Goal: Transaction & Acquisition: Book appointment/travel/reservation

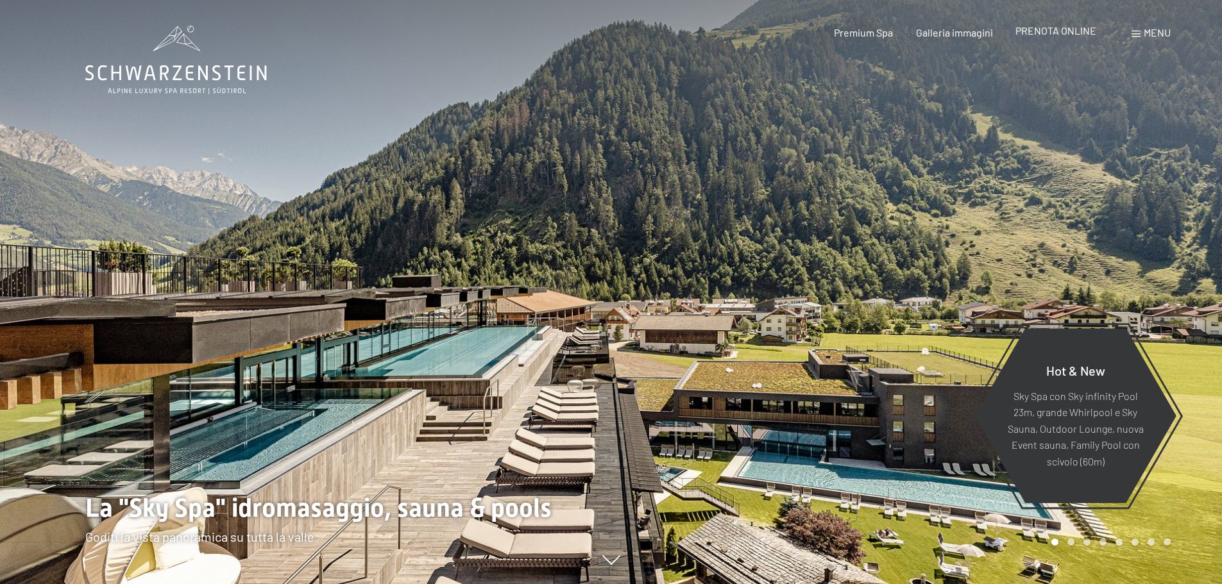
click at [1073, 29] on span "PRENOTA ONLINE" at bounding box center [1055, 30] width 81 height 12
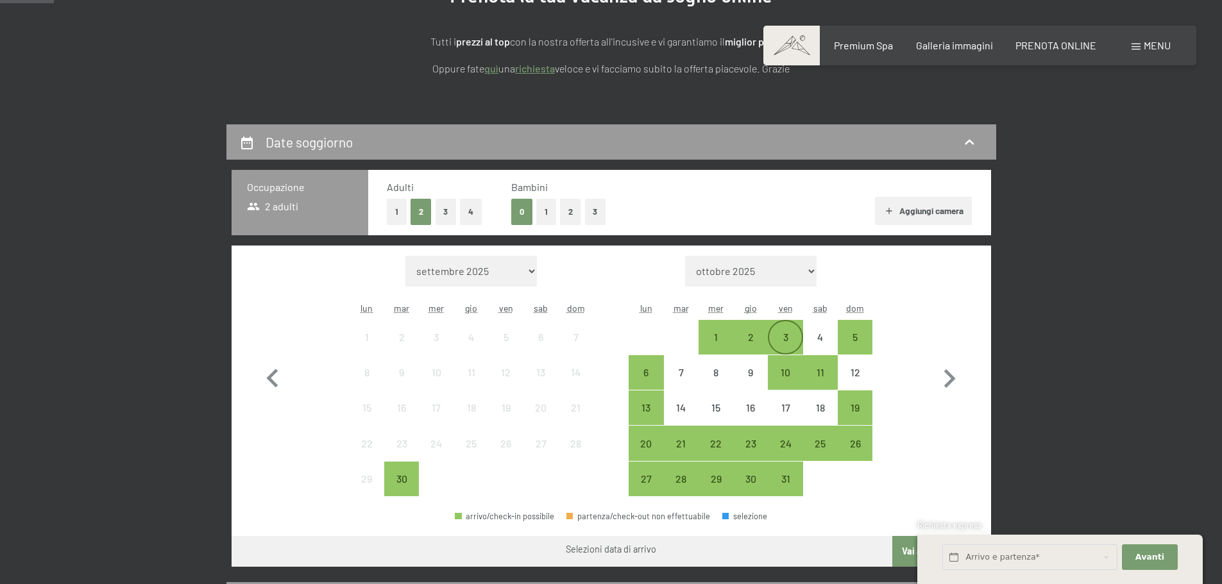
scroll to position [192, 0]
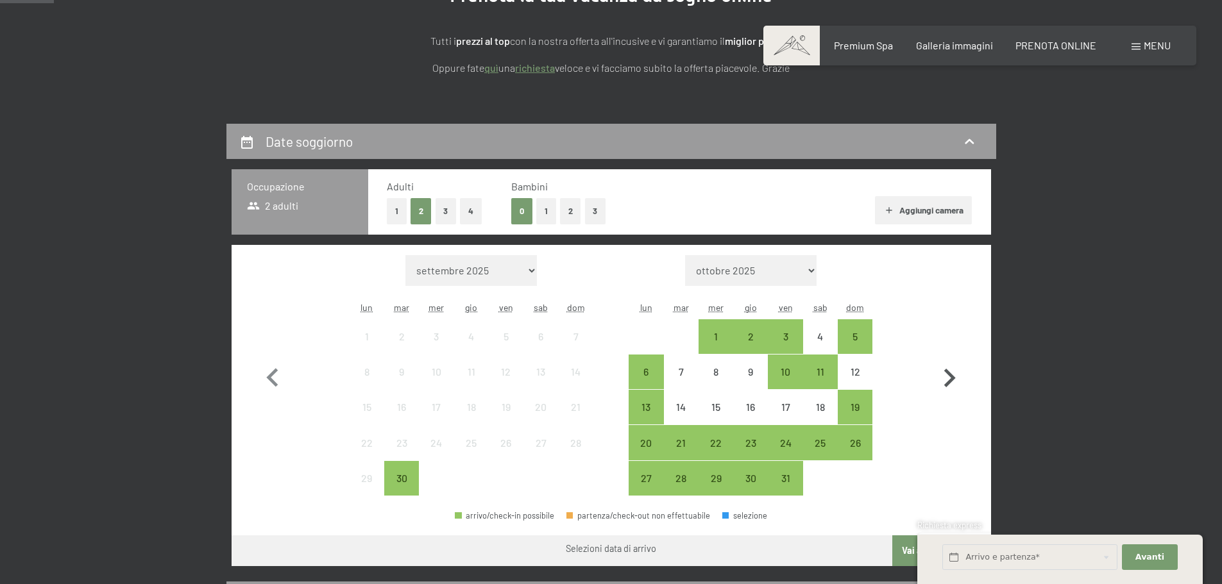
click at [952, 376] on icon "button" at bounding box center [950, 378] width 12 height 19
select select "2025-10-01"
select select "2025-11-01"
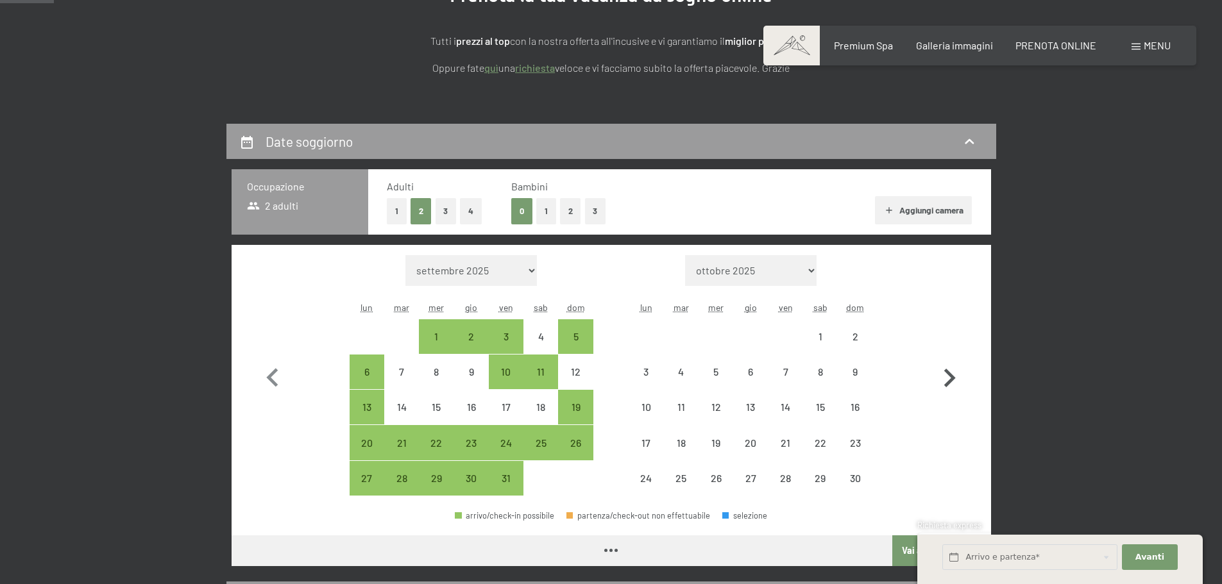
click at [952, 376] on icon "button" at bounding box center [950, 378] width 12 height 19
select select "2025-11-01"
select select "2025-12-01"
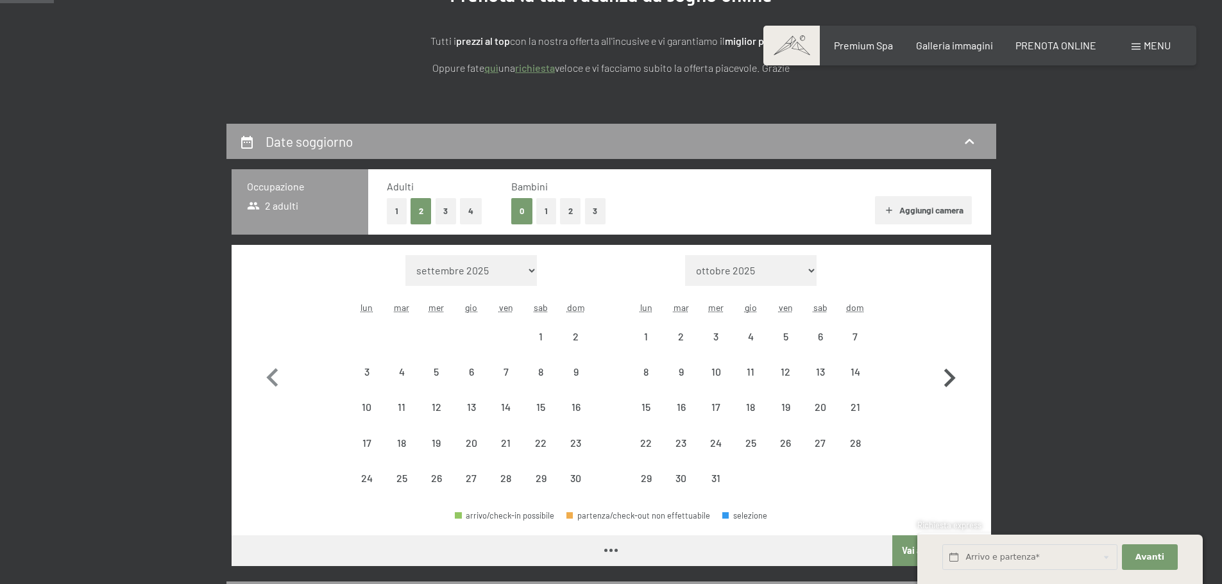
click at [952, 376] on icon "button" at bounding box center [950, 378] width 12 height 19
select select "2025-12-01"
select select "2026-01-01"
click at [951, 376] on icon "button" at bounding box center [950, 378] width 12 height 19
select select "2026-01-01"
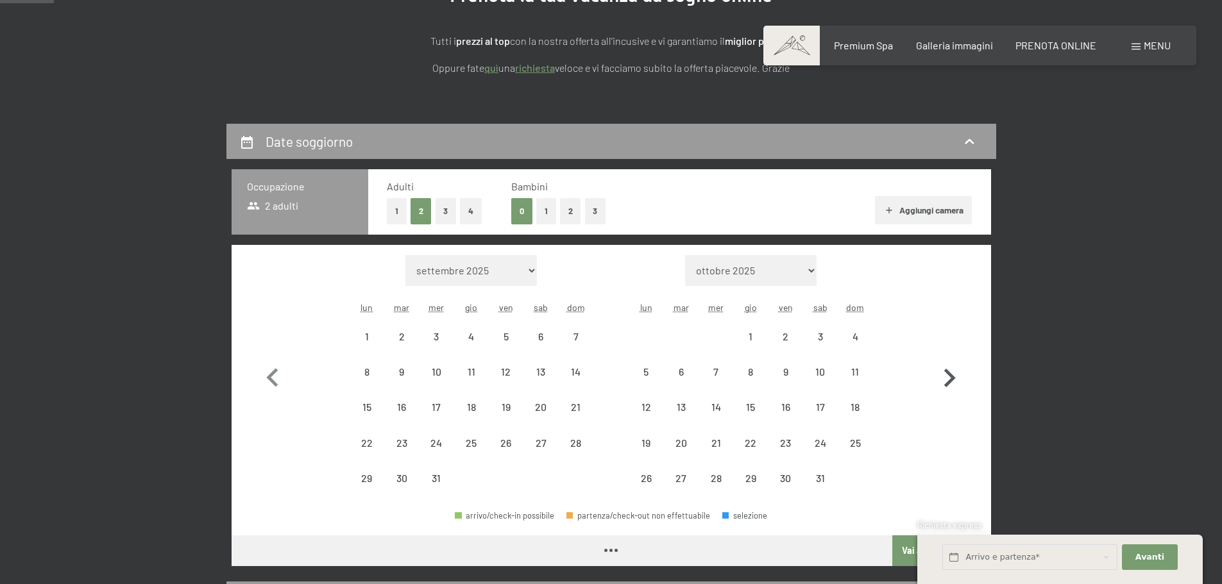
select select "2026-02-01"
select select "2026-01-01"
select select "2026-02-01"
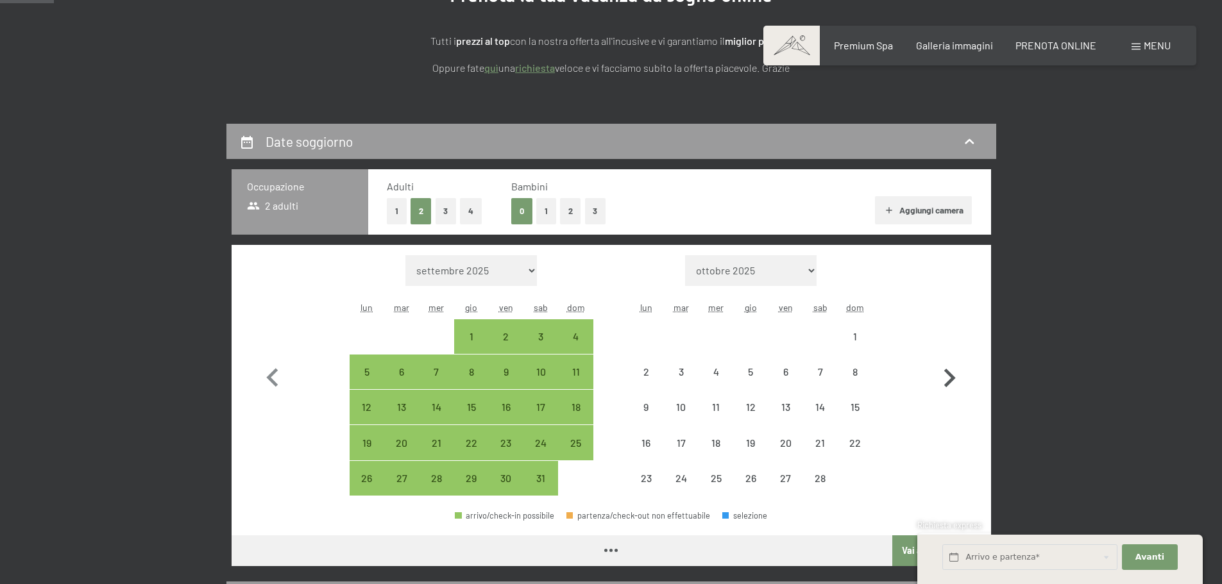
select select "2026-01-01"
select select "2026-02-01"
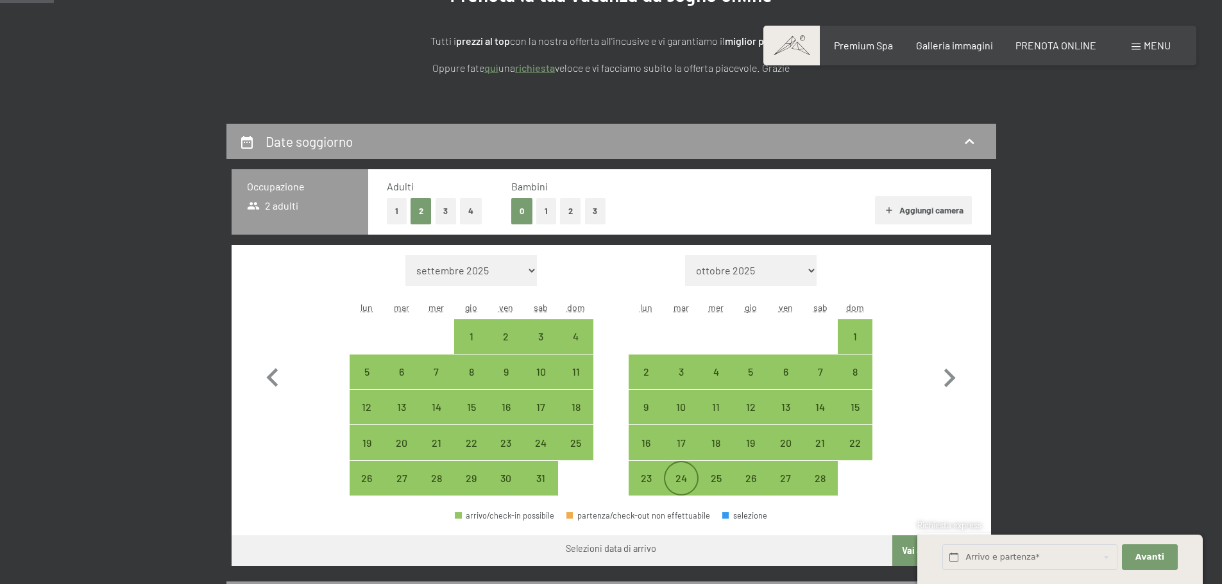
click at [679, 481] on div "24" at bounding box center [681, 489] width 32 height 32
select select "2026-01-01"
select select "2026-02-01"
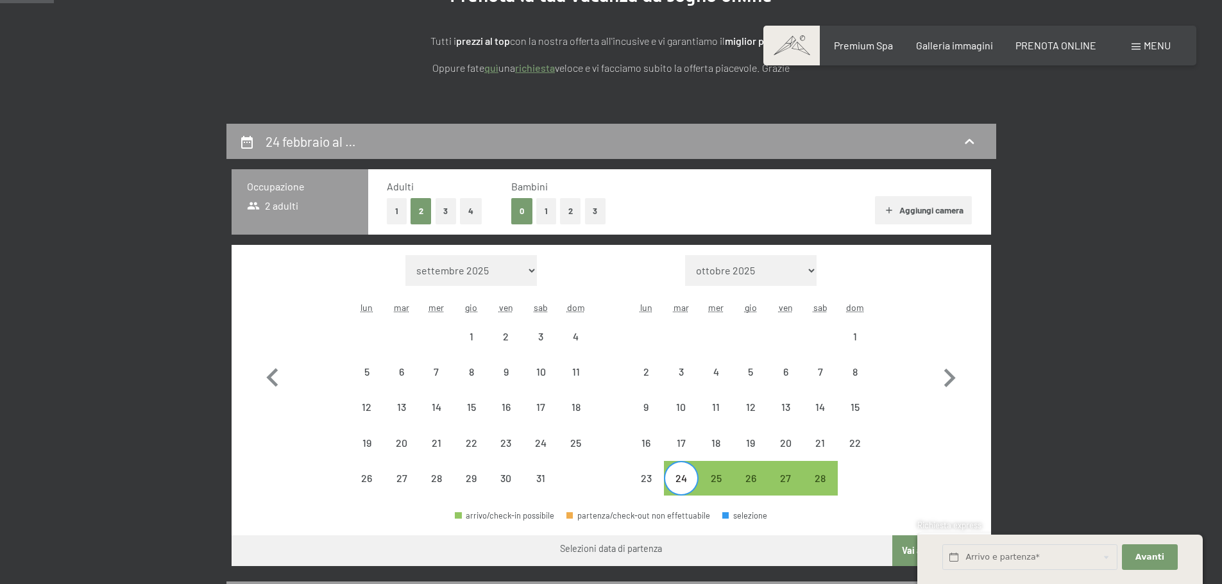
click at [859, 482] on div at bounding box center [854, 478] width 35 height 35
click at [957, 374] on icon "button" at bounding box center [948, 378] width 37 height 37
select select "2026-02-01"
select select "2026-03-01"
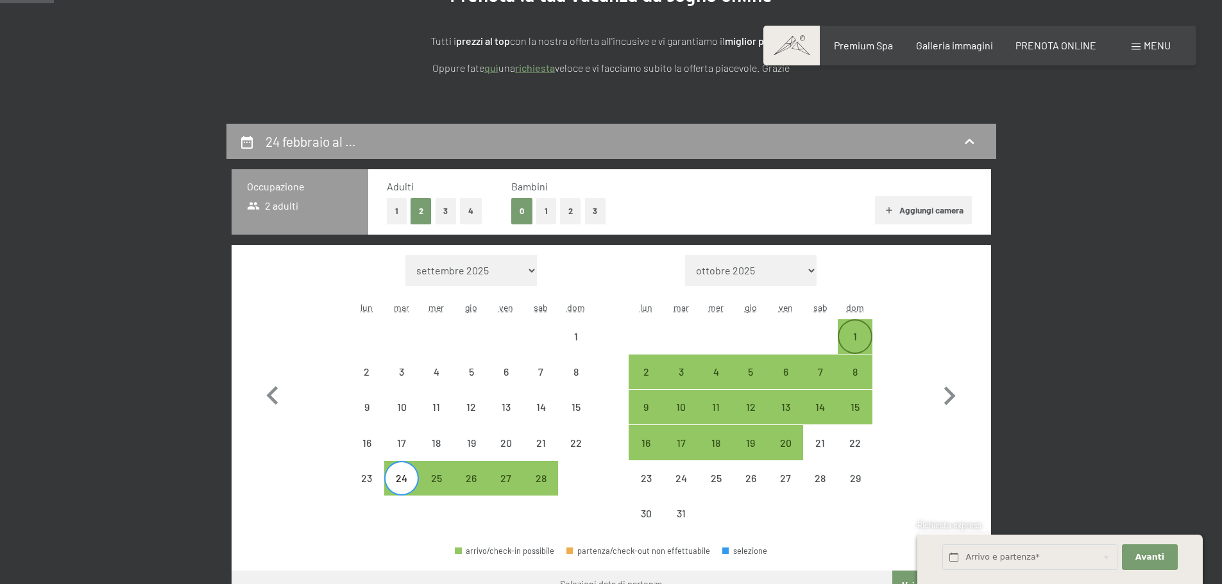
click at [849, 330] on div "1" at bounding box center [855, 337] width 32 height 32
select select "2026-02-01"
select select "2026-03-01"
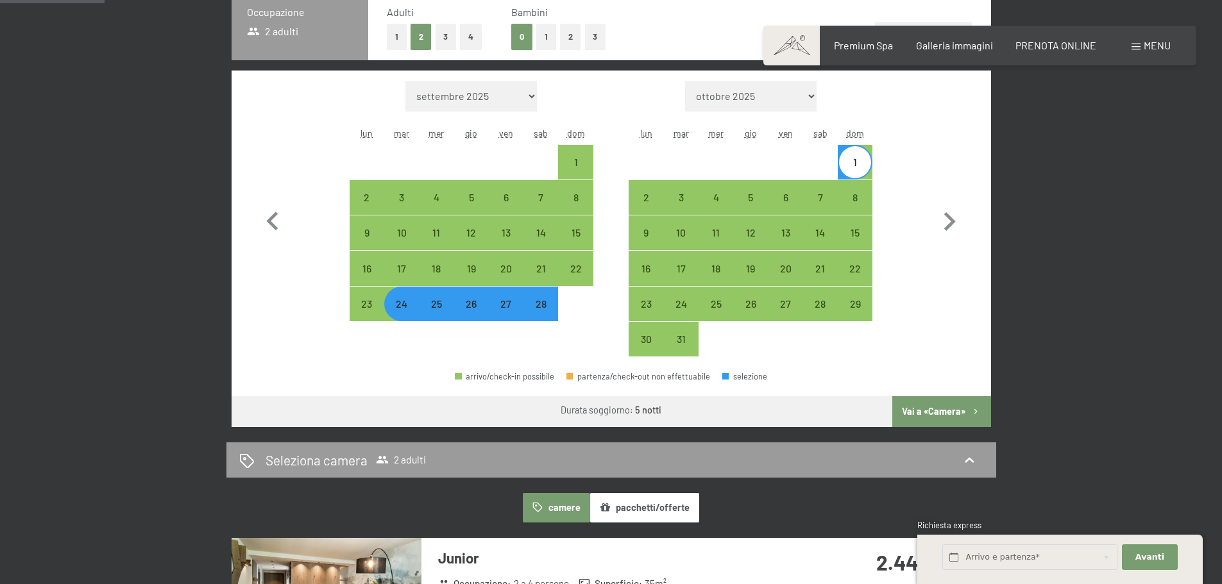
scroll to position [385, 0]
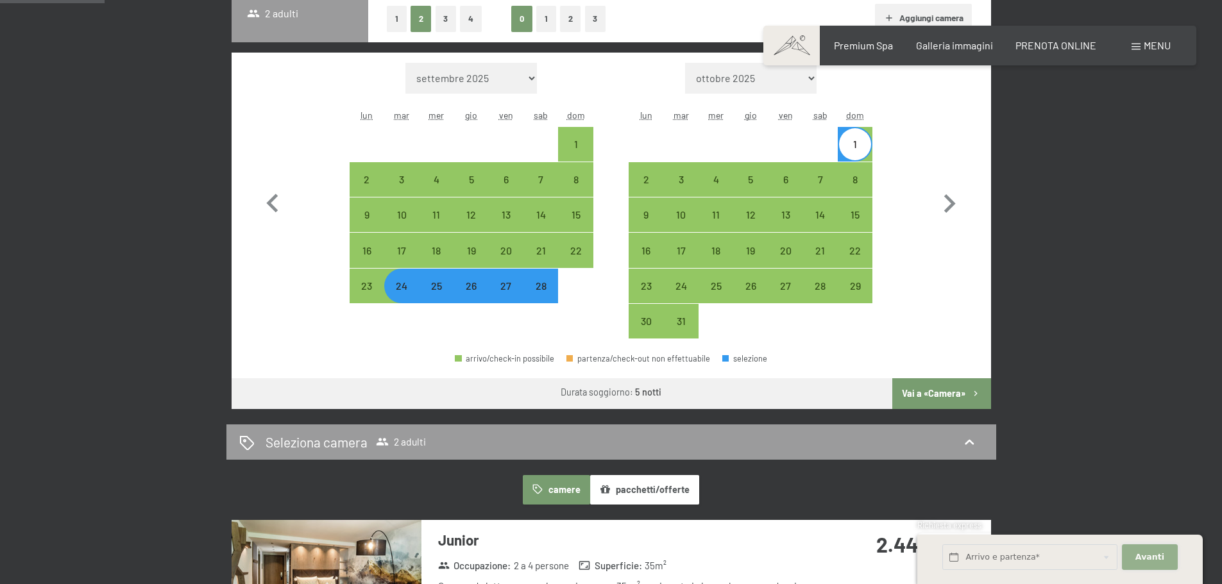
click at [1150, 557] on span "Avanti" at bounding box center [1149, 557] width 29 height 12
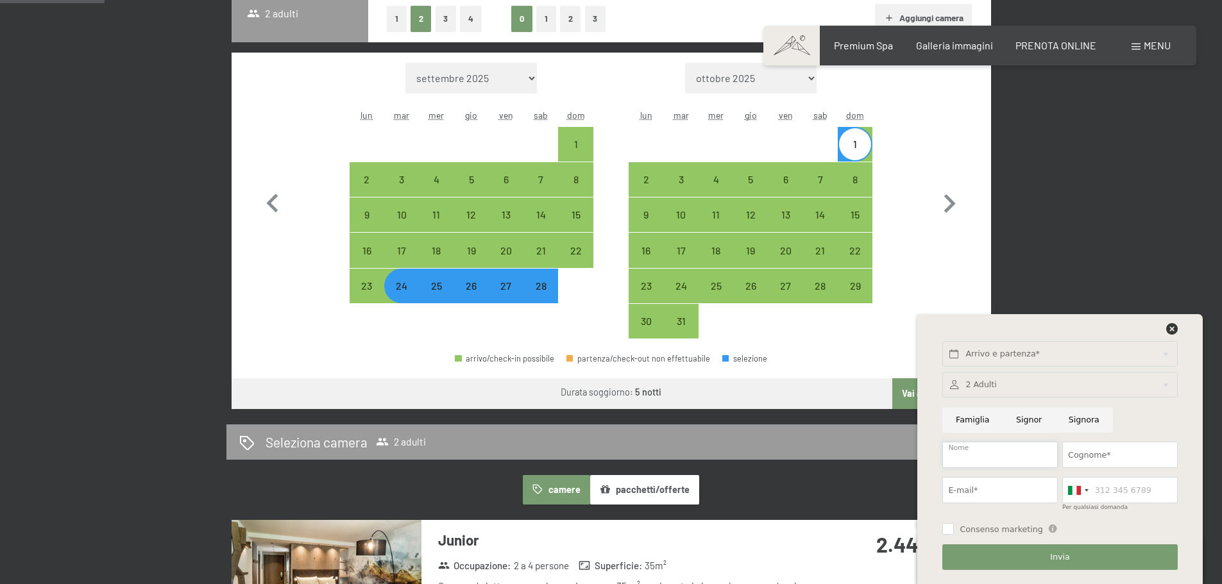
click at [969, 455] on input "Nome" at bounding box center [999, 455] width 115 height 26
type input "SAMANTA"
type input "GARAGNANI"
type input "samanta.garagnani@gmail.com"
type input "051330809"
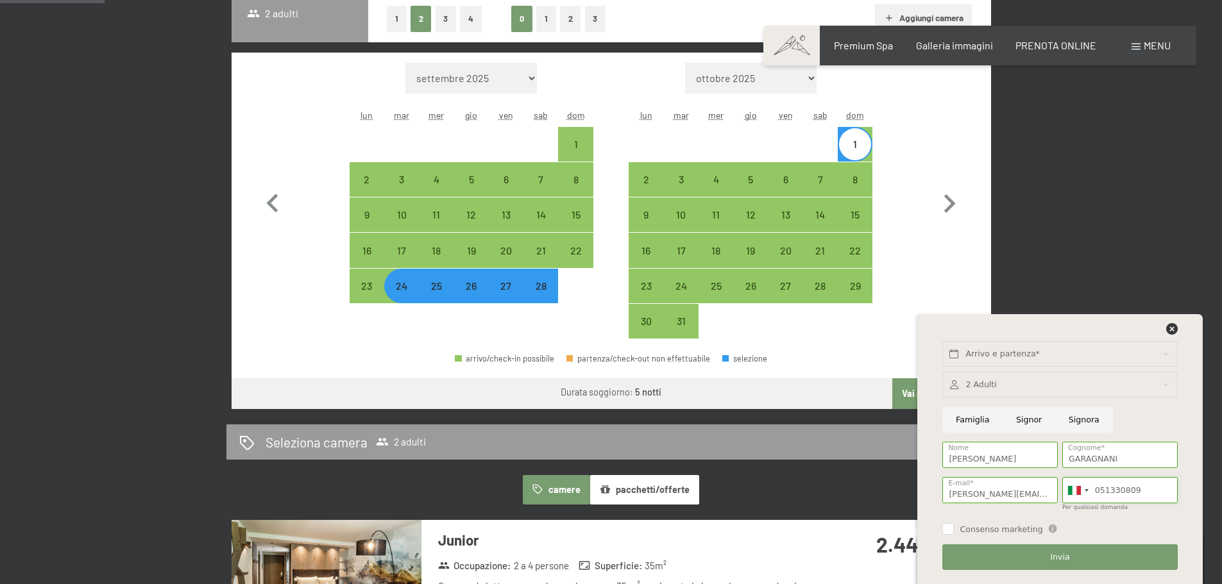
drag, startPoint x: 1153, startPoint y: 489, endPoint x: 1047, endPoint y: 492, distance: 106.5
click at [1047, 492] on div "2 Adulti 2 Adulti Più di 14 anni 0 Bambini Fino a 14 anni Inserisci Famiglia Si…" at bounding box center [1059, 471] width 239 height 208
click at [1001, 492] on input "samanta.garagnani@gmail.com" at bounding box center [999, 490] width 115 height 26
type input "sgaragnani@studiocantonigaragnani.com"
click at [1138, 488] on input "051330809" at bounding box center [1119, 490] width 115 height 26
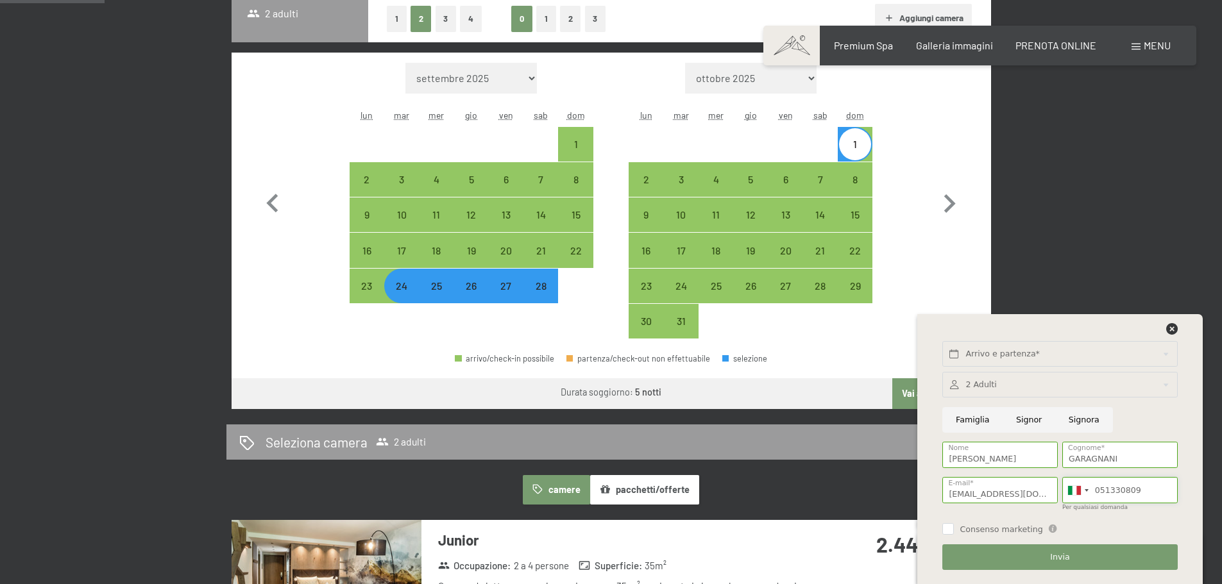
type input "3389946096"
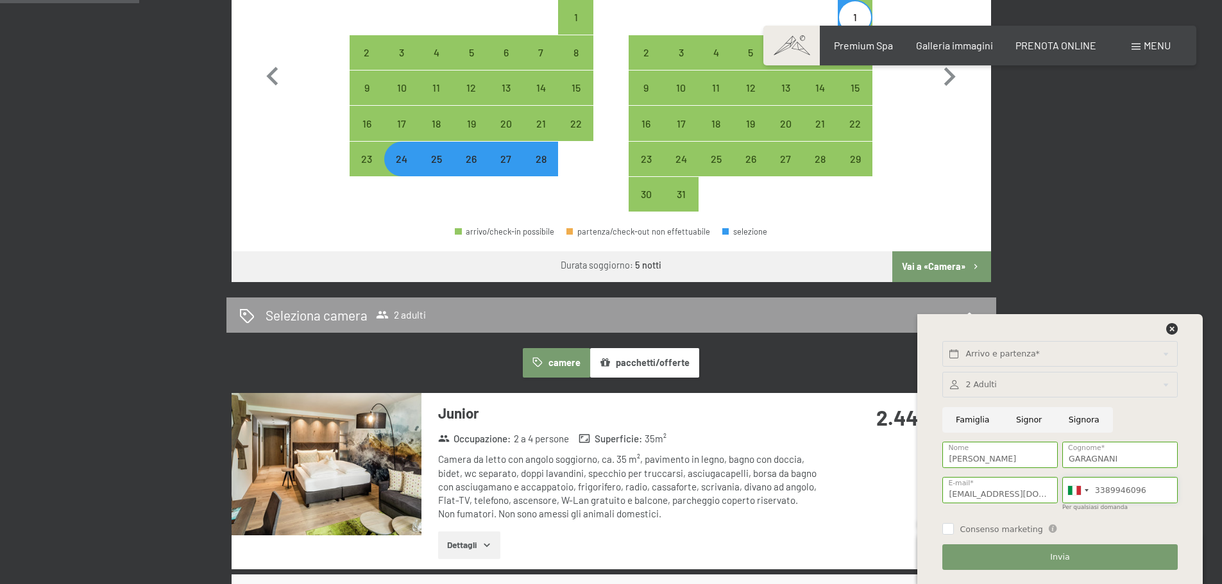
scroll to position [513, 0]
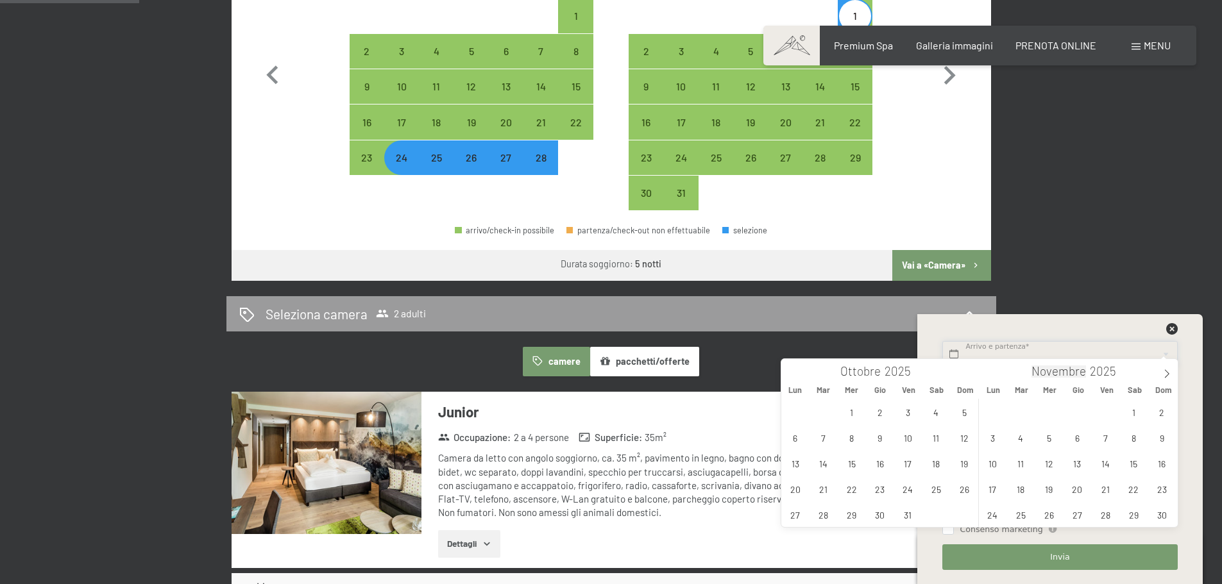
click at [1045, 353] on input "text" at bounding box center [1059, 354] width 235 height 26
click at [1163, 371] on icon at bounding box center [1166, 373] width 9 height 9
type input "2026"
click at [1163, 371] on icon at bounding box center [1166, 373] width 9 height 9
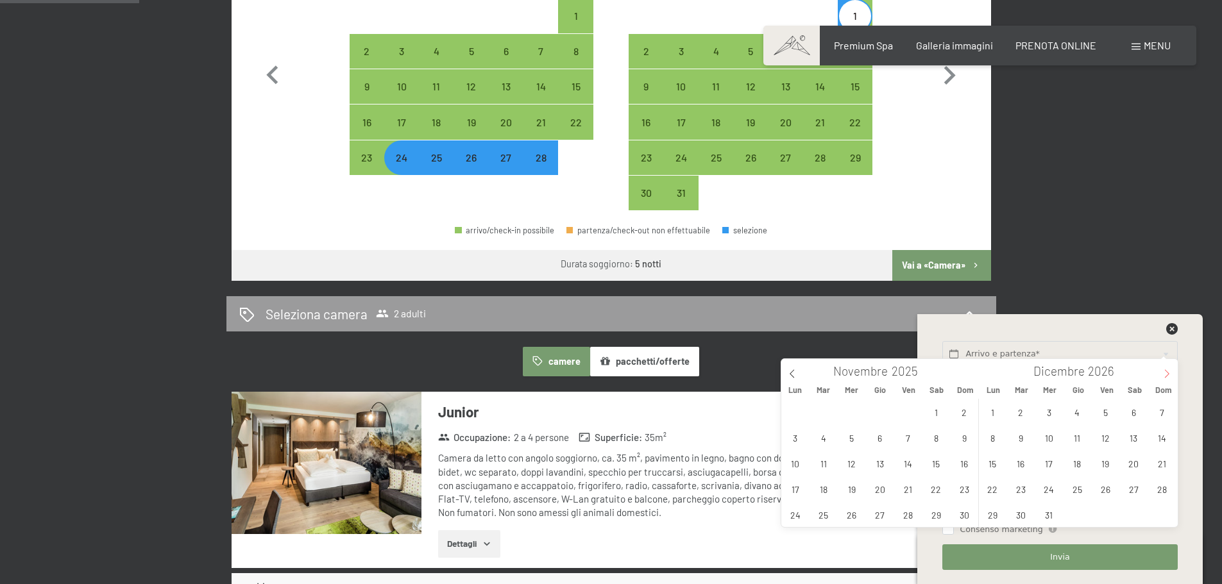
type input "2026"
click at [1161, 370] on span at bounding box center [1167, 370] width 22 height 22
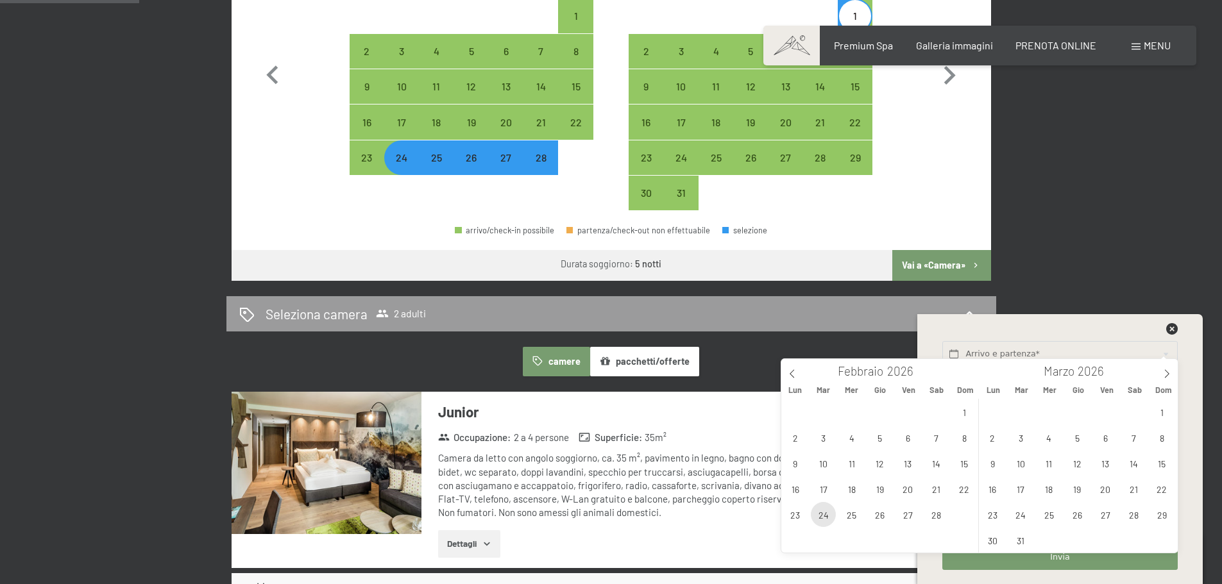
click at [827, 516] on span "24" at bounding box center [823, 514] width 25 height 25
click at [964, 514] on div "26 27 28 29 30 31 1 2 3 4 5 6 7 8 9 10 11 12 13 14 15 16 17 18 19 20 21 22 23 2…" at bounding box center [880, 463] width 198 height 128
click at [1163, 407] on span "1" at bounding box center [1161, 411] width 25 height 25
type input "Mar. 24/02/2026 - Dom. 01/03/2026"
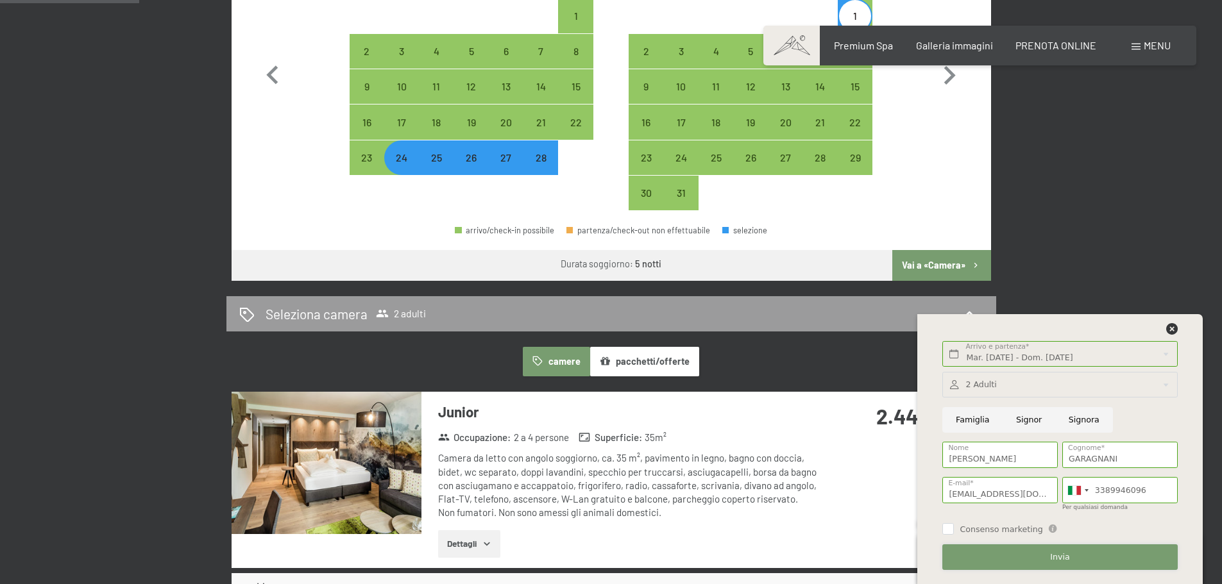
click at [1059, 552] on span "Invia" at bounding box center [1059, 557] width 19 height 12
